Goal: Communication & Community: Answer question/provide support

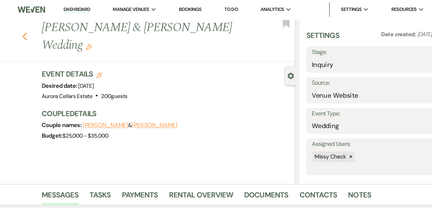
click at [31, 33] on icon "Previous" at bounding box center [28, 34] width 5 height 8
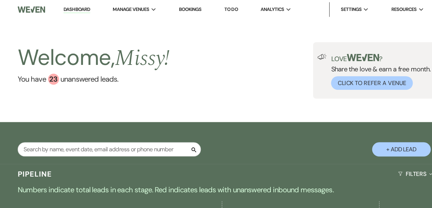
scroll to position [89, 0]
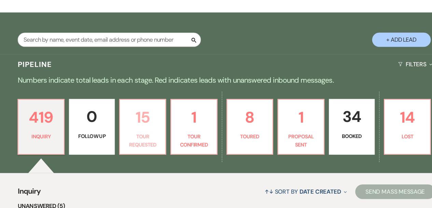
click at [131, 141] on p "Tour Requested" at bounding box center [138, 144] width 34 height 15
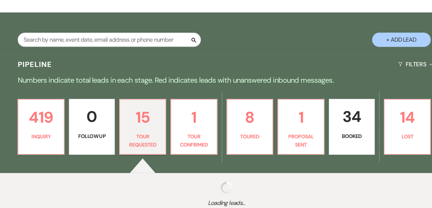
select select "2"
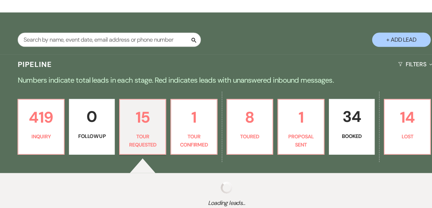
select select "2"
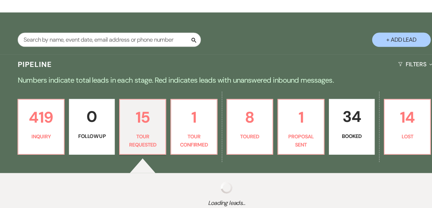
select select "2"
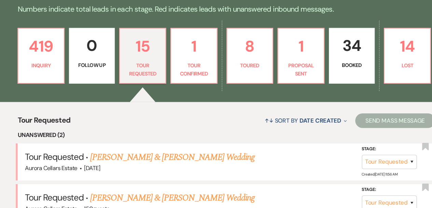
click at [215, 178] on li "Tour Requested · Maddie Dickens & Thomas Hursey's Wedding Aurora Cellars Estate…" at bounding box center [216, 164] width 389 height 34
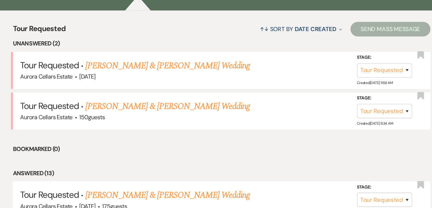
scroll to position [250, 0]
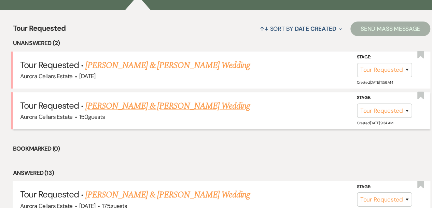
click at [176, 101] on link "Cole Jamieson & Vanessa Nigg's Wedding" at bounding box center [165, 102] width 153 height 12
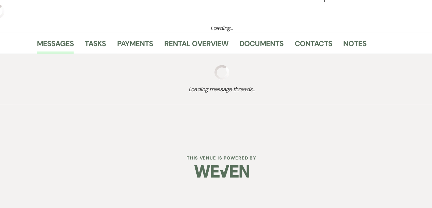
select select "2"
select select "5"
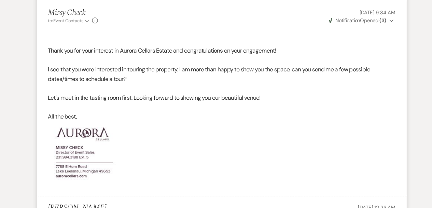
scroll to position [422, 0]
select select "2"
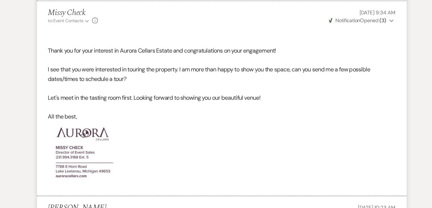
select select "2"
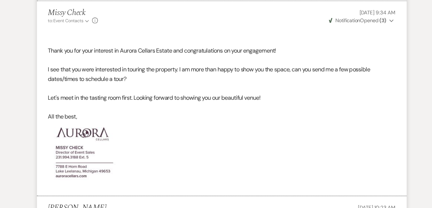
select select "2"
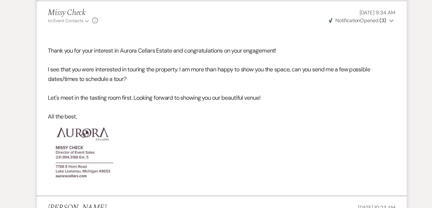
select select "2"
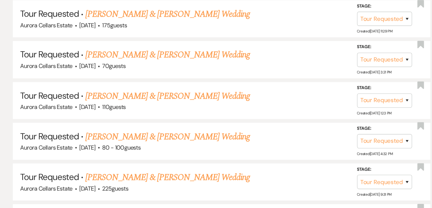
scroll to position [250, 0]
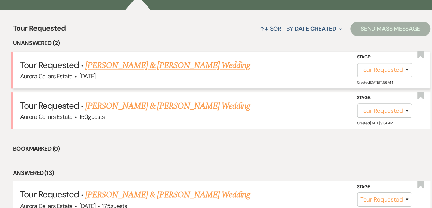
click at [177, 63] on link "Maddie Dickens & Thomas Hursey's Wedding" at bounding box center [165, 64] width 153 height 12
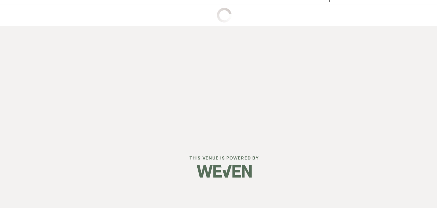
select select "2"
select select "5"
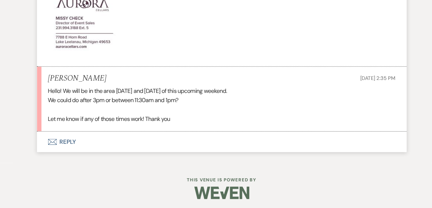
scroll to position [512, 0]
click at [76, 144] on button "Envelope Reply" at bounding box center [216, 145] width 344 height 19
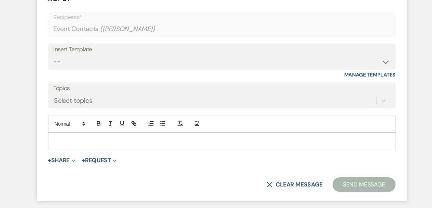
scroll to position [648, 0]
click at [75, 138] on div at bounding box center [216, 145] width 323 height 16
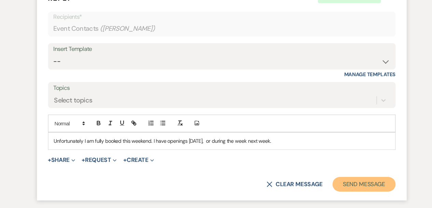
click at [341, 187] on button "Send Message" at bounding box center [348, 186] width 58 height 14
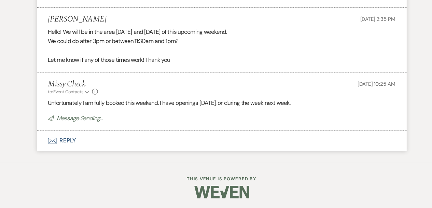
scroll to position [551, 0]
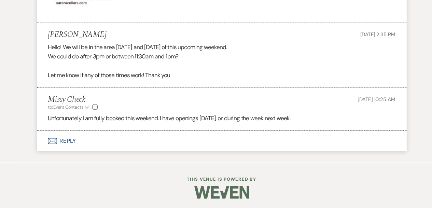
scroll to position [250, 0]
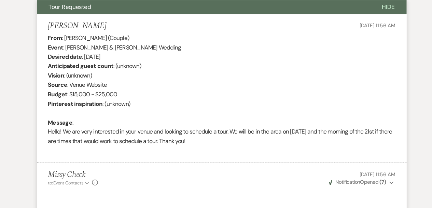
select select "2"
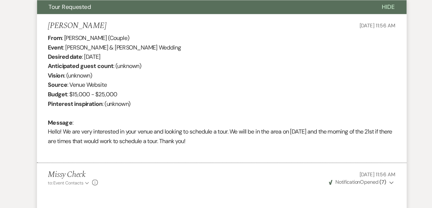
select select "2"
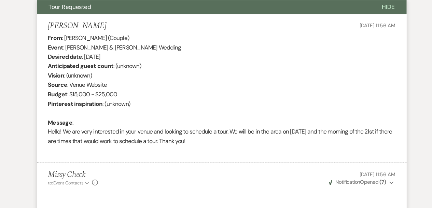
select select "2"
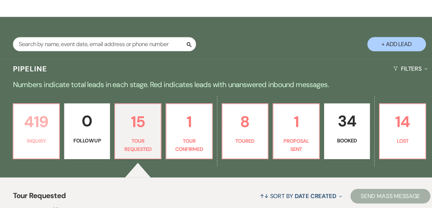
scroll to position [94, 0]
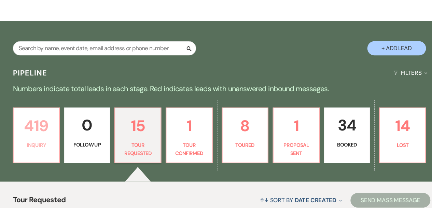
click at [51, 119] on p "419" at bounding box center [43, 116] width 34 height 23
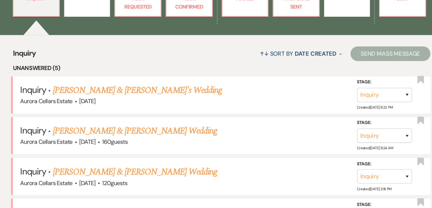
scroll to position [217, 0]
click at [108, 98] on link "Lauren Kirby & Fiance's Wedding" at bounding box center [138, 98] width 158 height 12
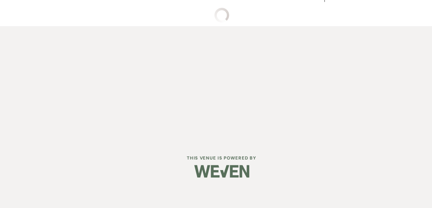
select select "5"
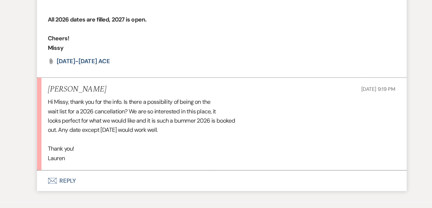
scroll to position [614, 0]
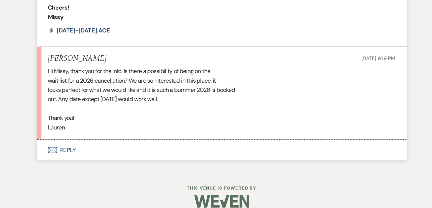
click at [75, 144] on button "Envelope Reply" at bounding box center [216, 153] width 344 height 19
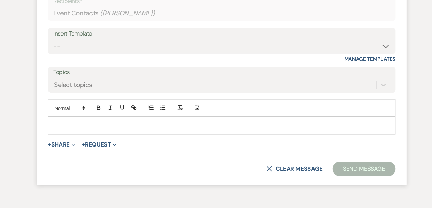
scroll to position [774, 0]
click at [71, 123] on div at bounding box center [216, 131] width 323 height 16
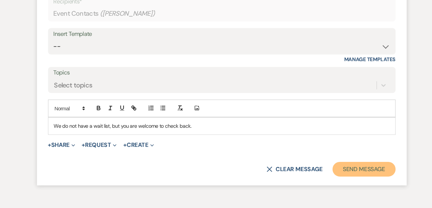
click at [350, 164] on button "Send Message" at bounding box center [348, 171] width 58 height 14
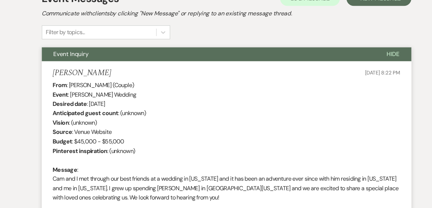
scroll to position [158, 0]
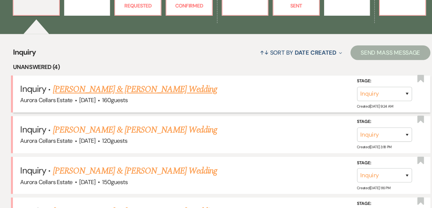
scroll to position [218, 0]
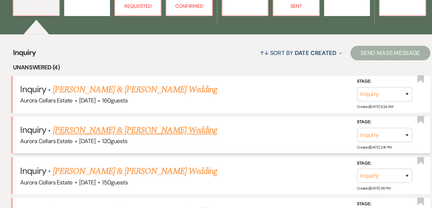
click at [139, 133] on link "Noah Evans & Haley Zywiczynski's Wedding" at bounding box center [135, 135] width 153 height 12
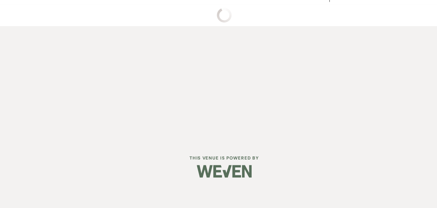
select select "5"
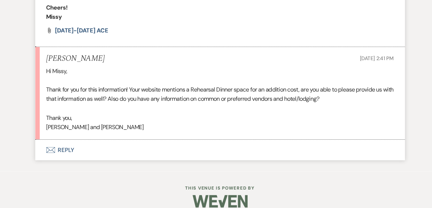
scroll to position [623, 0]
click at [70, 144] on button "Envelope Reply" at bounding box center [216, 153] width 344 height 19
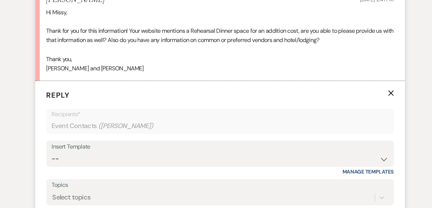
scroll to position [678, 0]
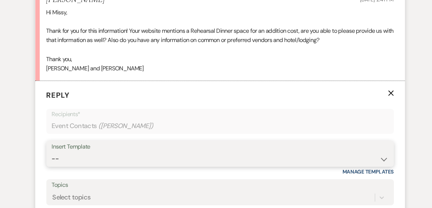
click at [367, 155] on select "-- Weven Planning Portal Introduction (Booked Events) Tour Request Response Fol…" at bounding box center [215, 161] width 313 height 13
select select "5851"
click at [59, 155] on select "-- Weven Planning Portal Introduction (Booked Events) Tour Request Response Fol…" at bounding box center [215, 161] width 313 height 13
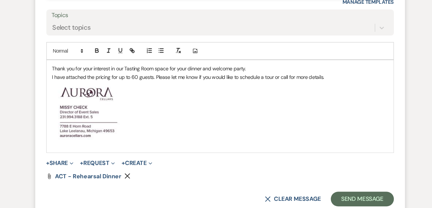
scroll to position [836, 0]
click at [238, 74] on p "Thank you for your interest in our Tasting Room space for your dinner and welco…" at bounding box center [216, 78] width 313 height 8
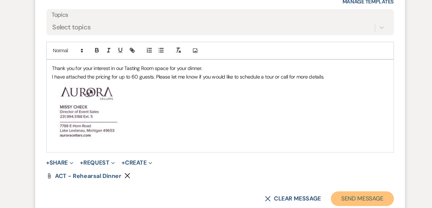
click at [348, 192] on button "Send Message" at bounding box center [348, 199] width 58 height 14
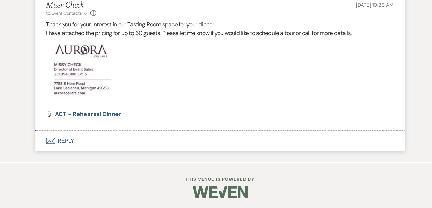
scroll to position [750, 0]
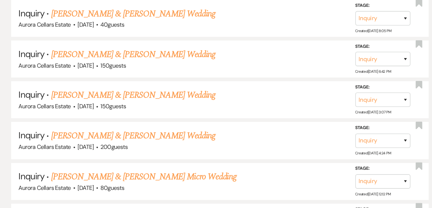
scroll to position [218, 0]
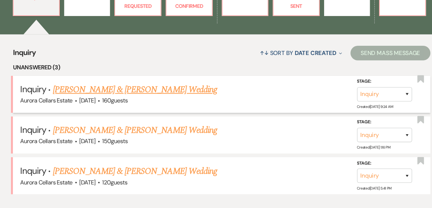
click at [130, 96] on link "Spencer Bortone & Brenna Shelton's Wedding" at bounding box center [135, 97] width 153 height 12
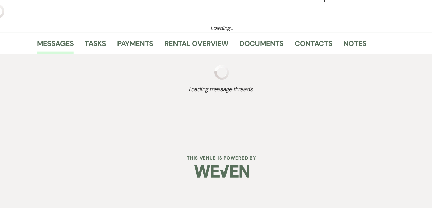
scroll to position [122, 0]
select select "5"
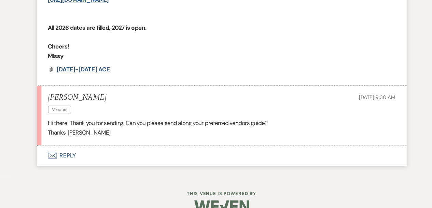
scroll to position [578, 0]
click at [69, 150] on button "Envelope Reply" at bounding box center [216, 158] width 344 height 19
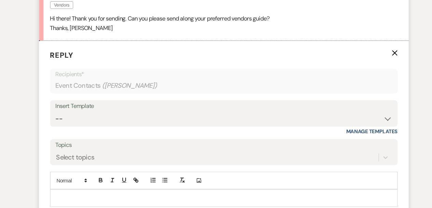
scroll to position [677, 0]
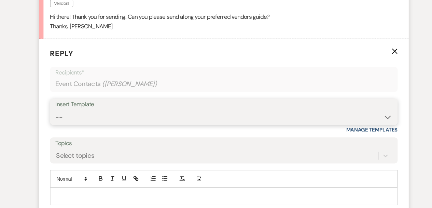
click at [368, 116] on select "-- Weven Planning Portal Introduction (Booked Events) Tour Request Response Fol…" at bounding box center [215, 122] width 313 height 13
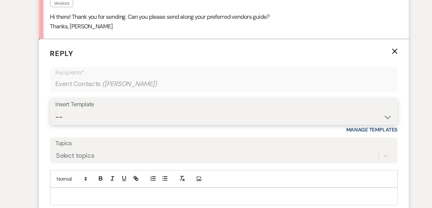
click at [368, 116] on select "-- Weven Planning Portal Introduction (Booked Events) Tour Request Response Fol…" at bounding box center [215, 122] width 313 height 13
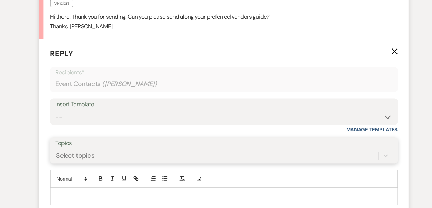
click at [290, 152] on div "Select topics" at bounding box center [215, 158] width 313 height 13
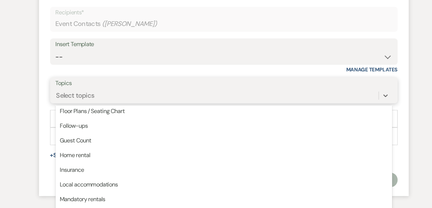
scroll to position [71, 0]
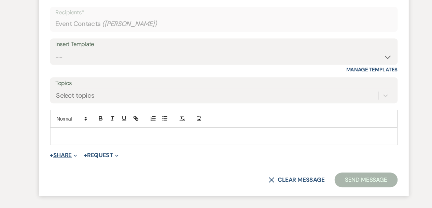
click at [77, 155] on span "Expand" at bounding box center [76, 158] width 5 height 7
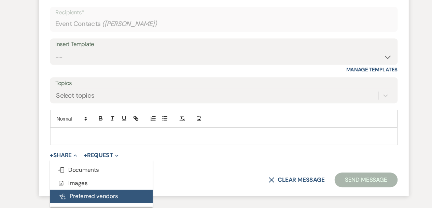
click at [88, 191] on button "Pref Vendors Preferred vendors" at bounding box center [102, 197] width 96 height 12
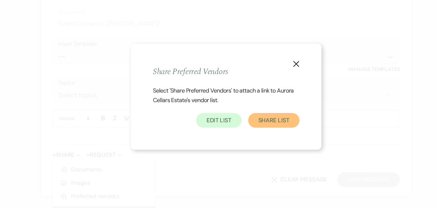
click at [267, 124] on button "Share List" at bounding box center [263, 126] width 48 height 14
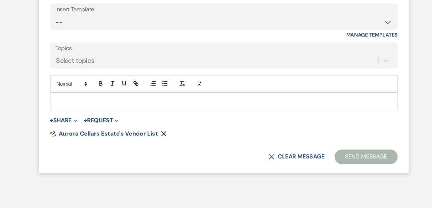
scroll to position [765, 0]
drag, startPoint x: 74, startPoint y: 97, endPoint x: 68, endPoint y: 97, distance: 5.8
click at [68, 104] on p at bounding box center [216, 108] width 313 height 8
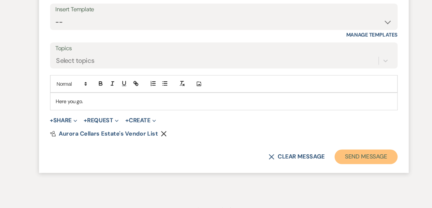
click at [344, 153] on button "Send Message" at bounding box center [348, 160] width 58 height 14
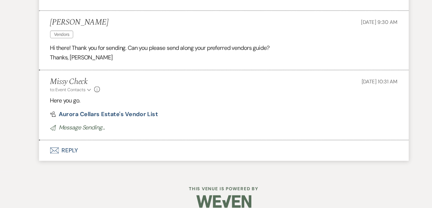
scroll to position [639, 0]
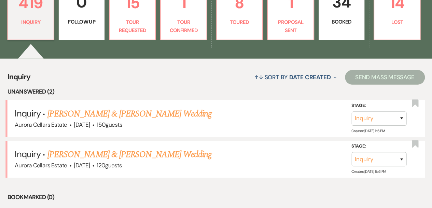
scroll to position [197, 0]
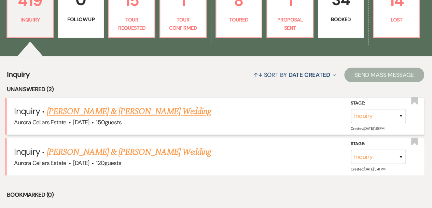
click at [137, 118] on link "Troy Golding & Caylin Waters's Wedding" at bounding box center [135, 117] width 153 height 12
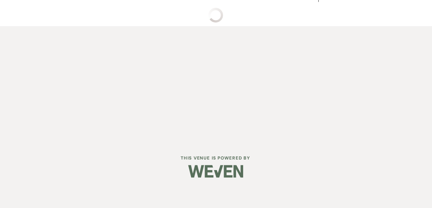
select select "5"
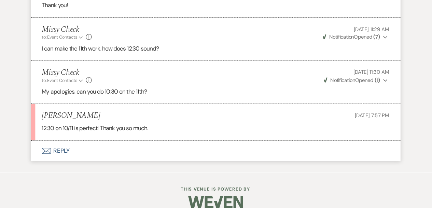
scroll to position [862, 0]
click at [75, 145] on button "Envelope Reply" at bounding box center [216, 154] width 344 height 19
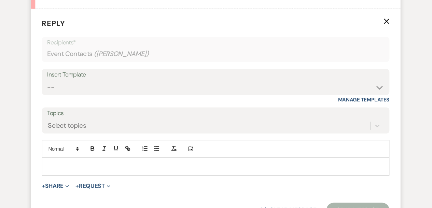
scroll to position [985, 0]
click at [76, 165] on p at bounding box center [216, 169] width 313 height 8
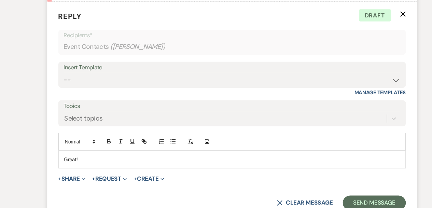
scroll to position [993, 0]
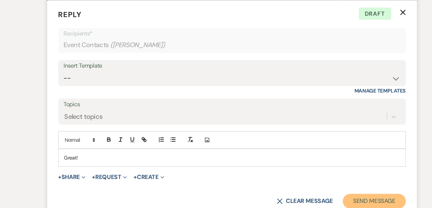
click at [355, 194] on button "Send Message" at bounding box center [348, 201] width 58 height 14
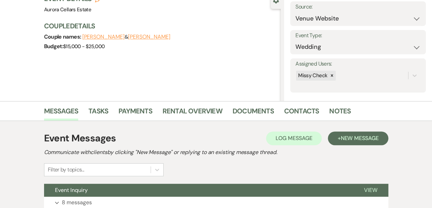
scroll to position [124, 0]
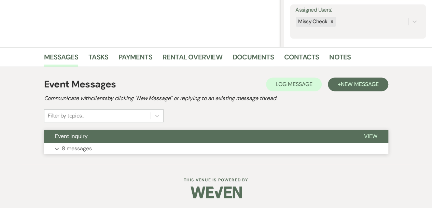
click at [132, 145] on button "Expand 8 messages" at bounding box center [216, 149] width 344 height 12
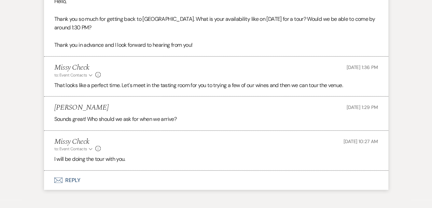
scroll to position [779, 0]
